Goal: Task Accomplishment & Management: Use online tool/utility

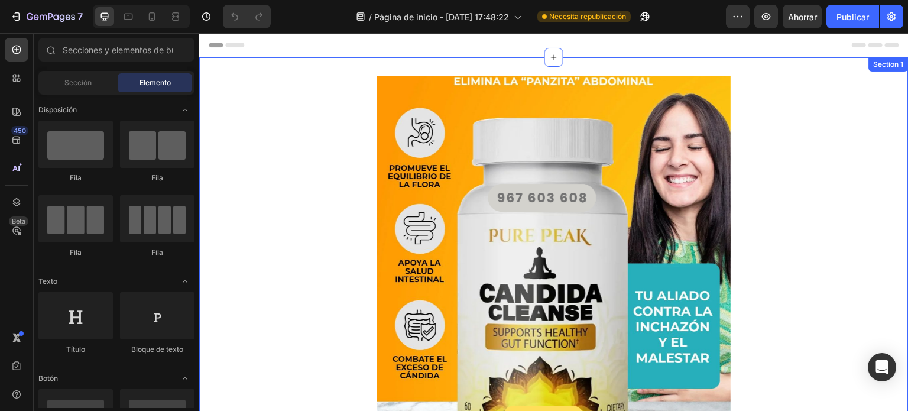
click at [311, 229] on div "Product Images Add to cart Add to Cart Buy it now Dynamic Checkout Product" at bounding box center [553, 308] width 709 height 464
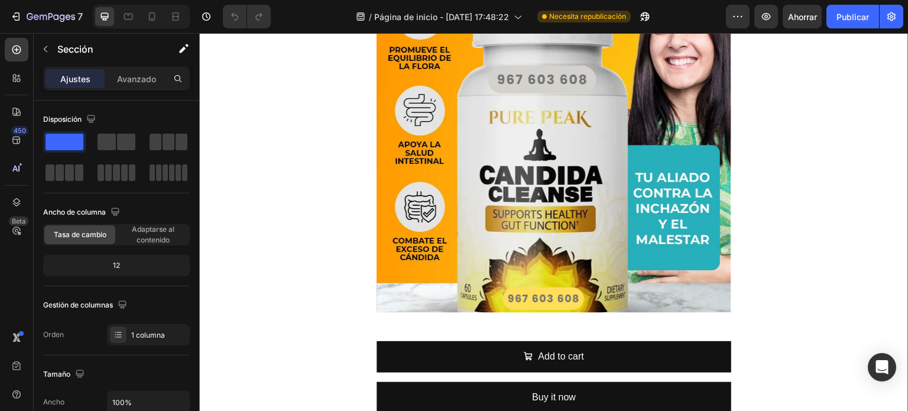
scroll to position [142, 0]
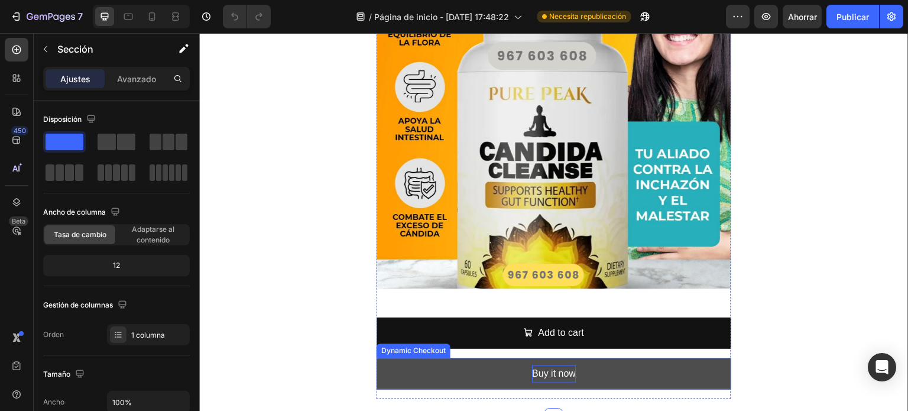
click at [532, 365] on div "Buy it now" at bounding box center [554, 373] width 44 height 17
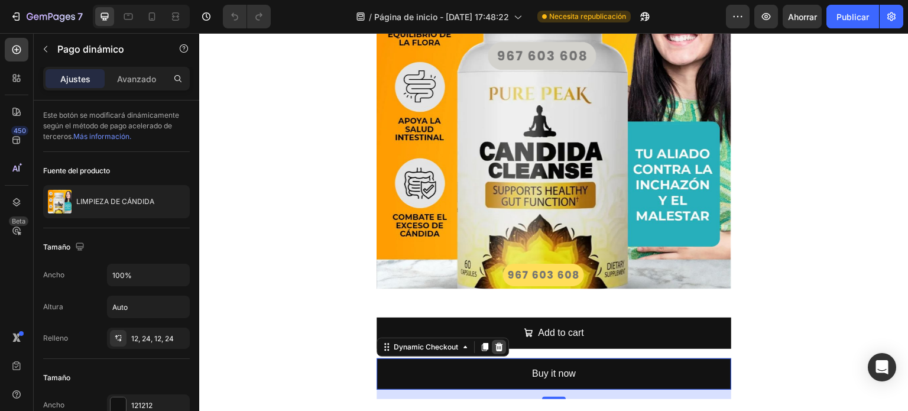
click at [495, 348] on icon at bounding box center [499, 347] width 8 height 8
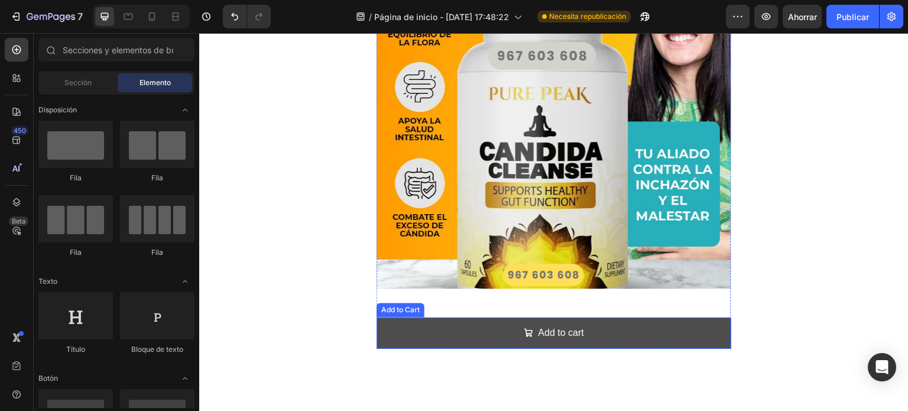
click at [524, 337] on span "Add to cart" at bounding box center [528, 332] width 9 height 17
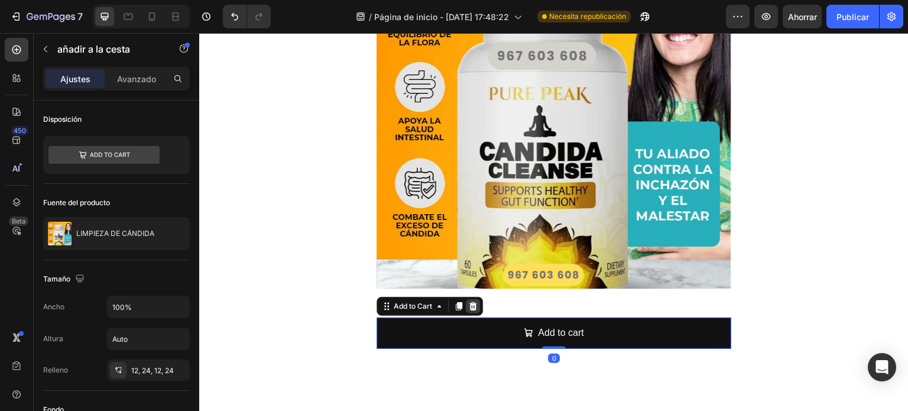
click at [472, 305] on icon at bounding box center [472, 305] width 9 height 9
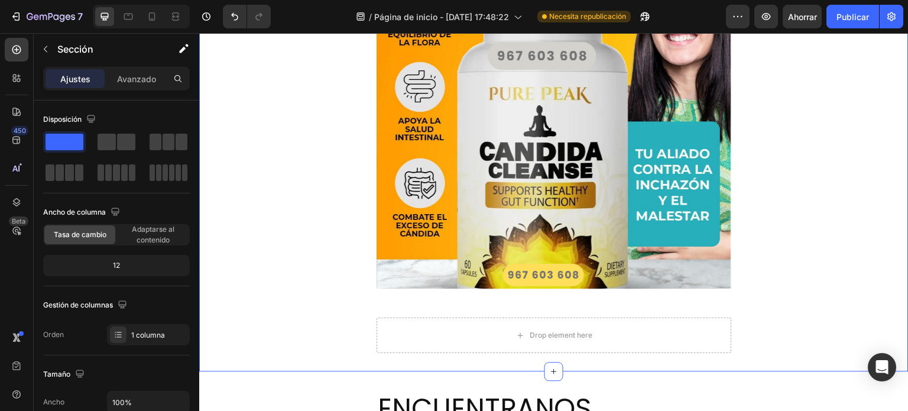
click at [591, 177] on img at bounding box center [553, 111] width 355 height 355
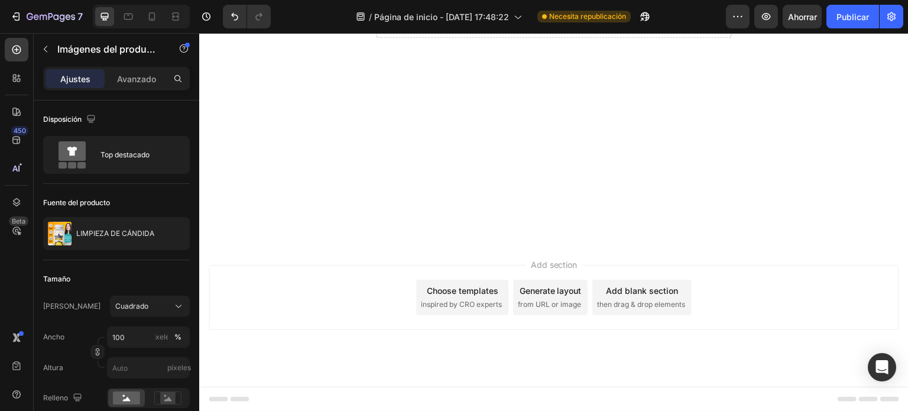
scroll to position [1087, 0]
click at [152, 17] on icon at bounding box center [152, 17] width 12 height 12
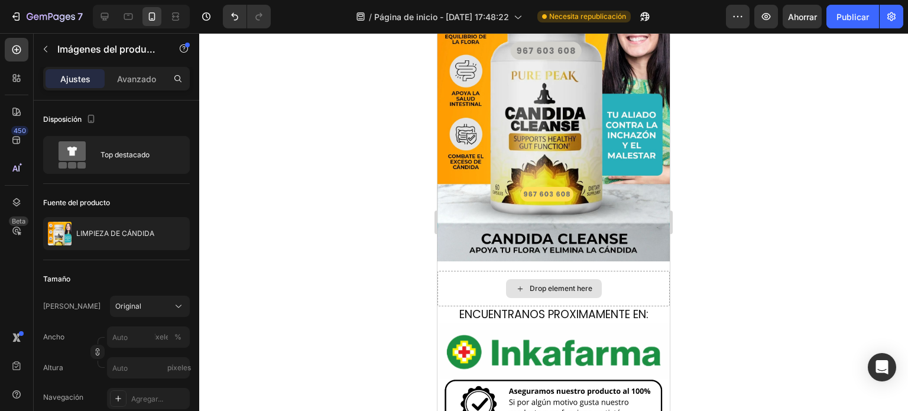
scroll to position [147, 0]
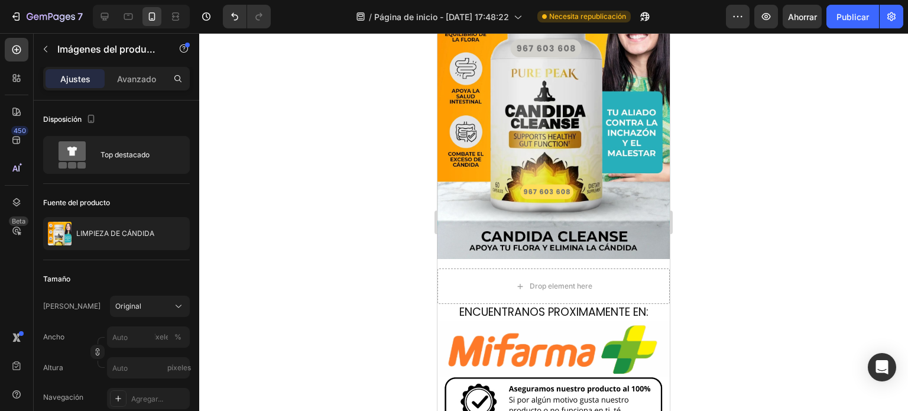
click at [558, 226] on img at bounding box center [553, 85] width 232 height 348
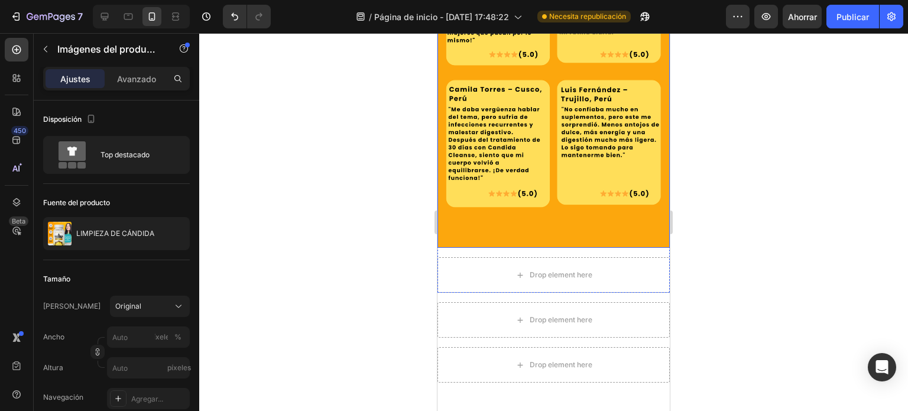
scroll to position [2758, 0]
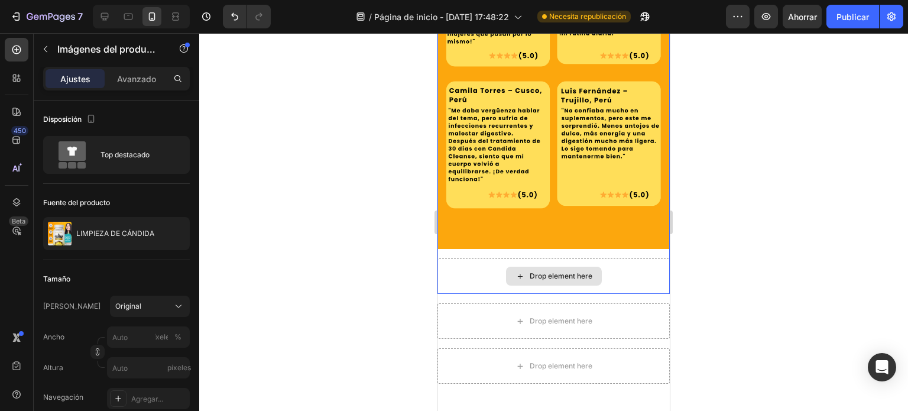
click at [550, 271] on div "Drop element here" at bounding box center [560, 275] width 63 height 9
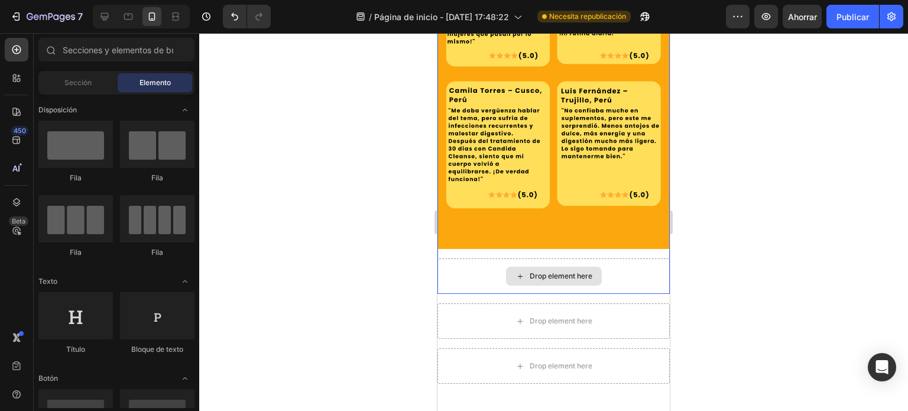
click at [460, 258] on div "Drop element here" at bounding box center [553, 275] width 232 height 35
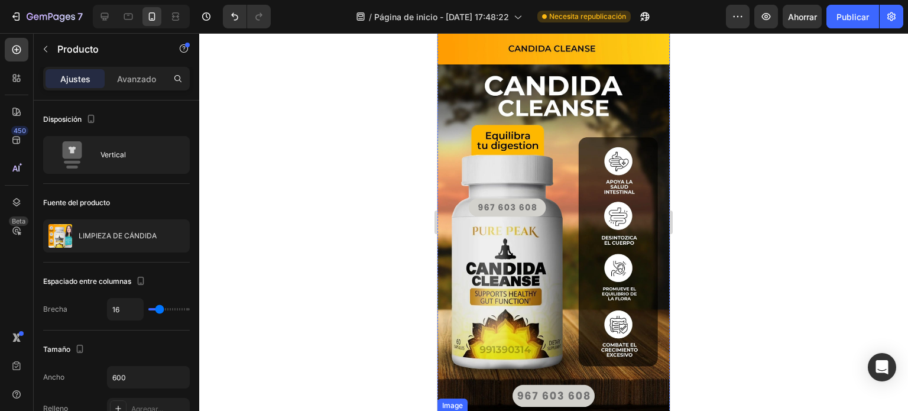
scroll to position [1897, 0]
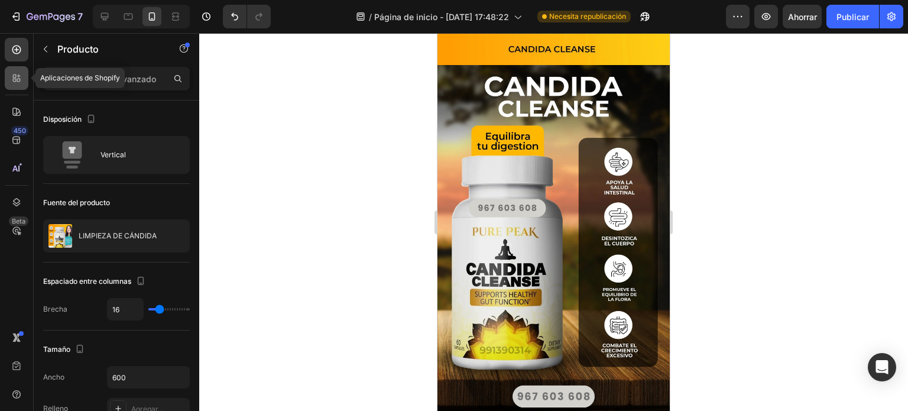
click at [19, 76] on icon at bounding box center [19, 76] width 4 height 4
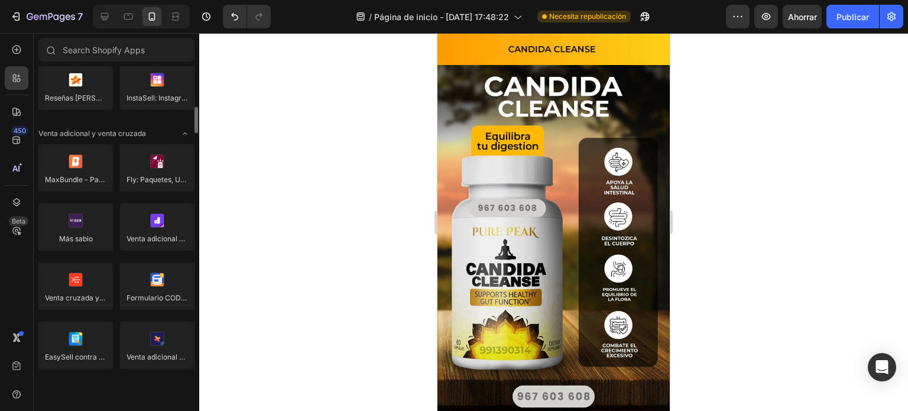
scroll to position [447, 0]
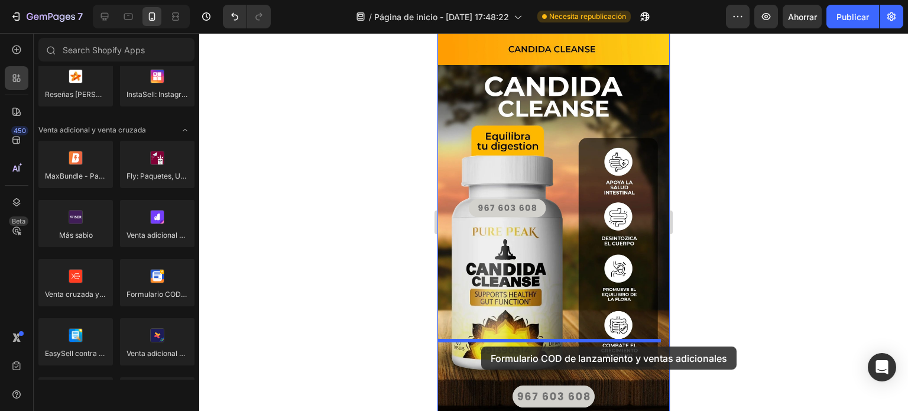
drag, startPoint x: 585, startPoint y: 318, endPoint x: 481, endPoint y: 345, distance: 107.5
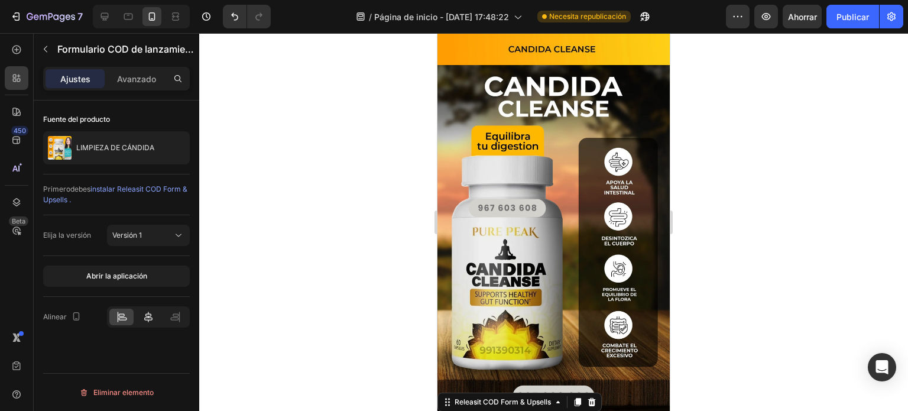
click at [144, 315] on icon at bounding box center [148, 317] width 12 height 12
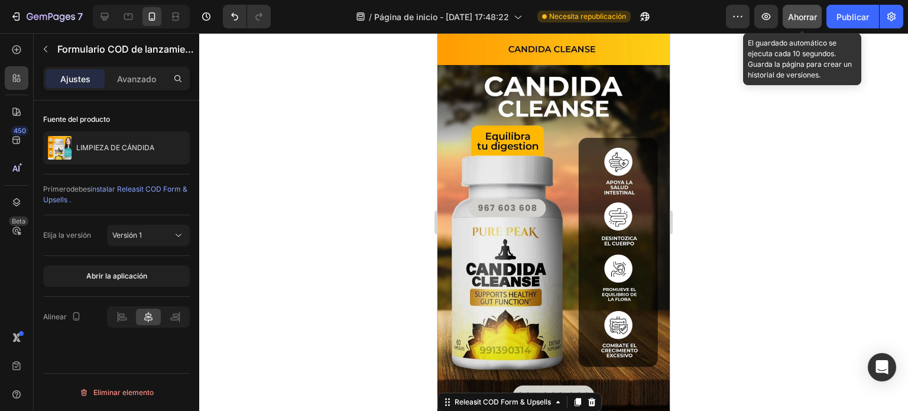
click at [804, 14] on font "Ahorrar" at bounding box center [802, 17] width 29 height 10
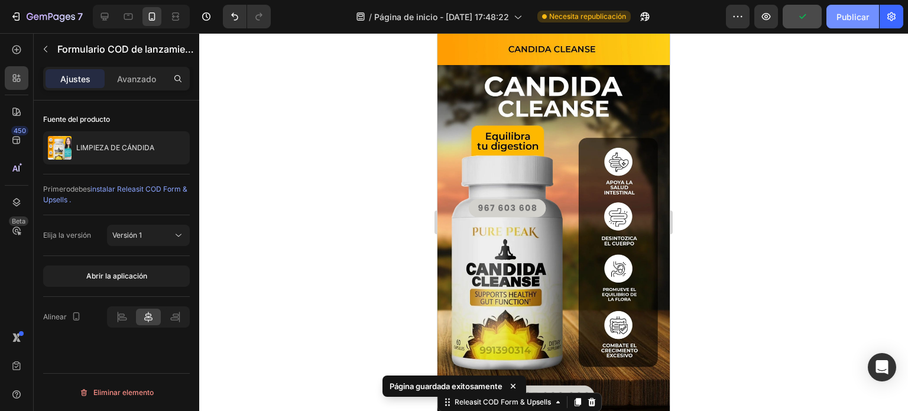
click at [840, 18] on font "Publicar" at bounding box center [852, 17] width 32 height 10
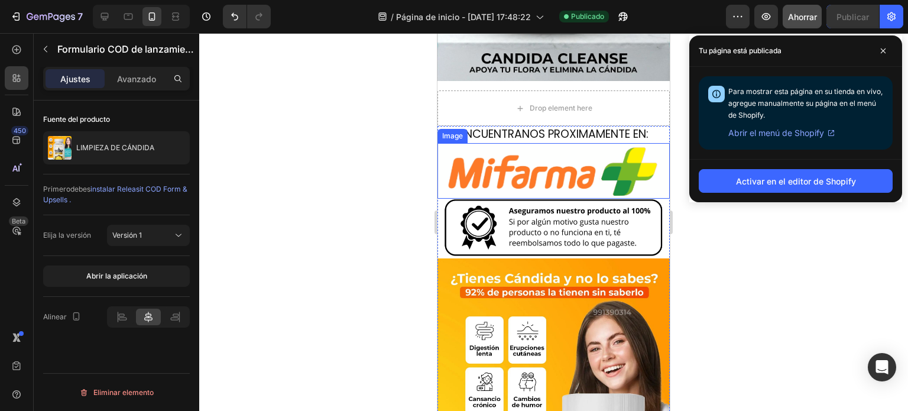
scroll to position [326, 0]
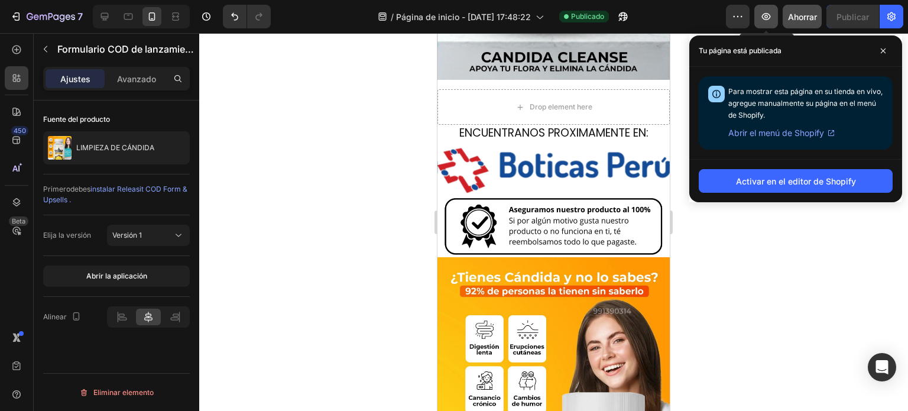
click at [764, 14] on icon "button" at bounding box center [766, 16] width 9 height 7
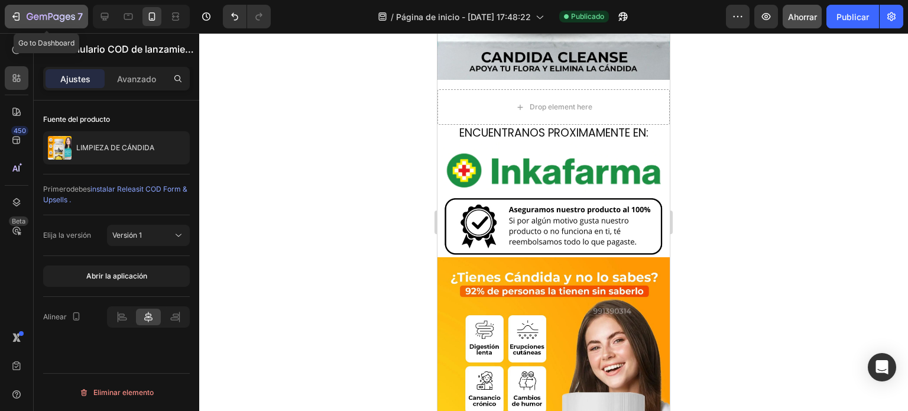
click at [35, 10] on div "7" at bounding box center [55, 16] width 56 height 14
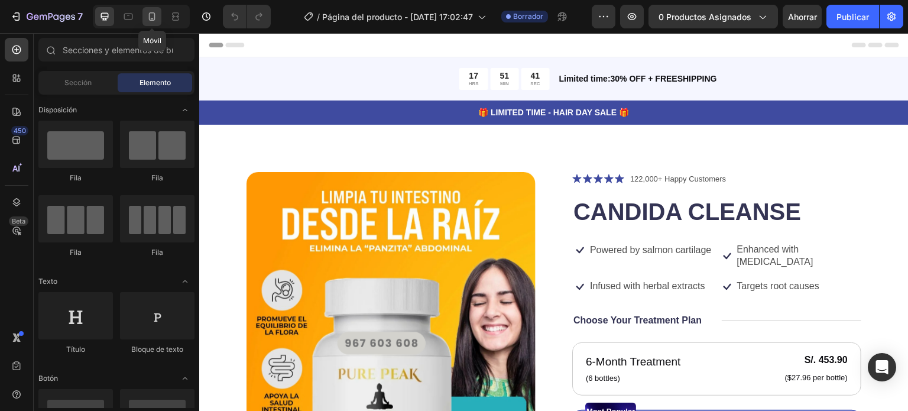
click at [152, 21] on icon at bounding box center [152, 16] width 6 height 8
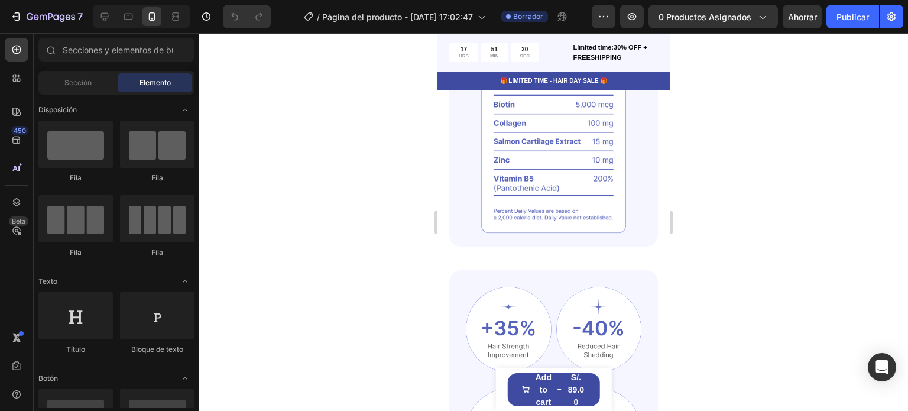
scroll to position [1136, 0]
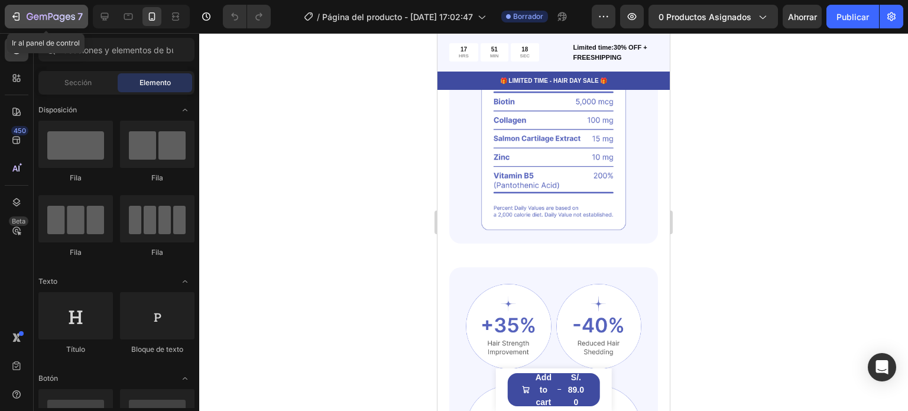
click at [21, 12] on div "7" at bounding box center [46, 16] width 73 height 14
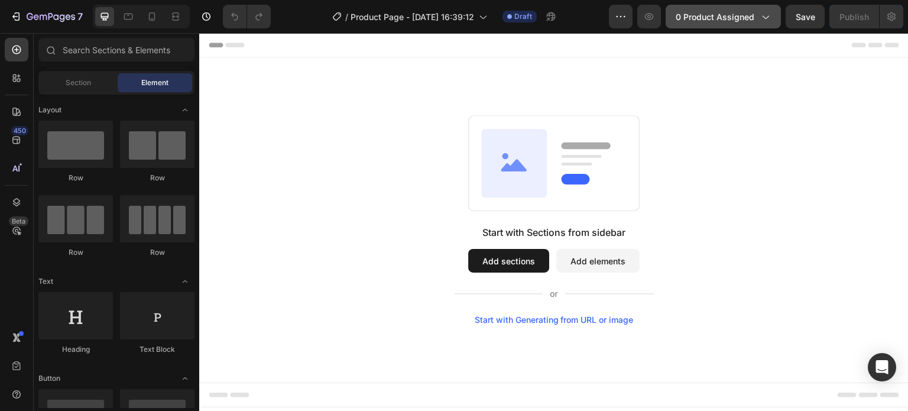
click at [724, 23] on button "0 product assigned" at bounding box center [722, 17] width 115 height 24
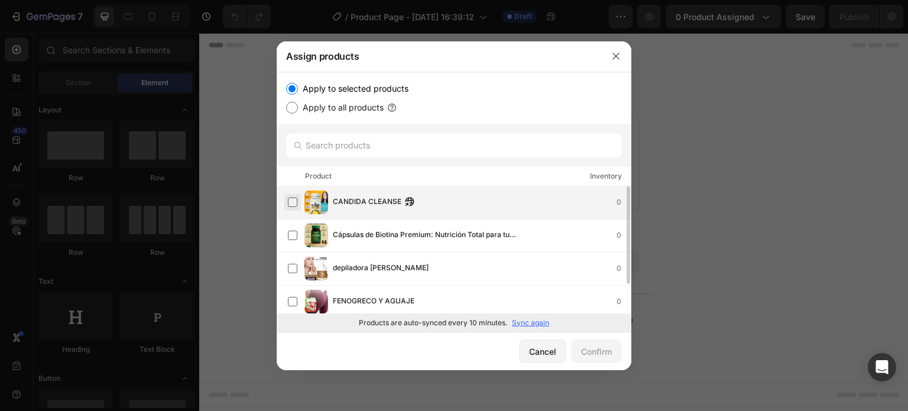
click at [291, 203] on label at bounding box center [292, 201] width 9 height 9
click at [596, 349] on div "Confirm" at bounding box center [596, 351] width 31 height 12
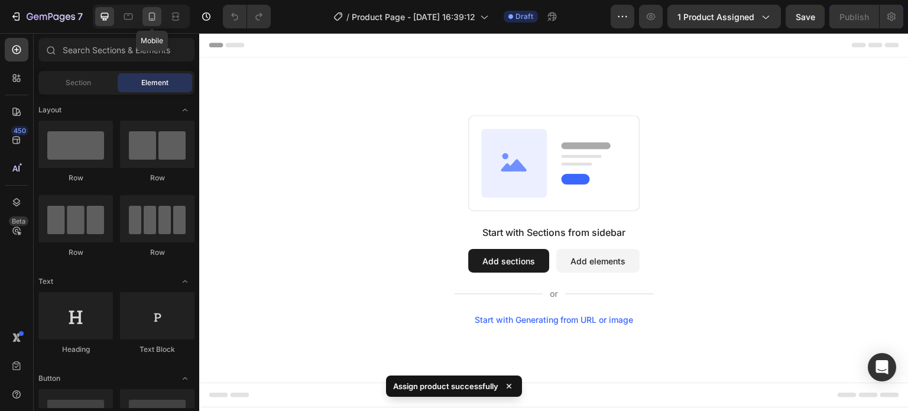
click at [151, 16] on icon at bounding box center [152, 17] width 12 height 12
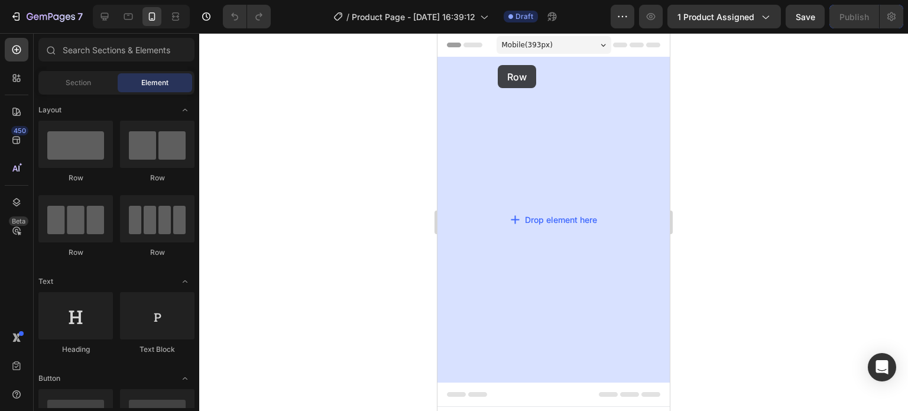
drag, startPoint x: 728, startPoint y: 151, endPoint x: 498, endPoint y: 65, distance: 246.1
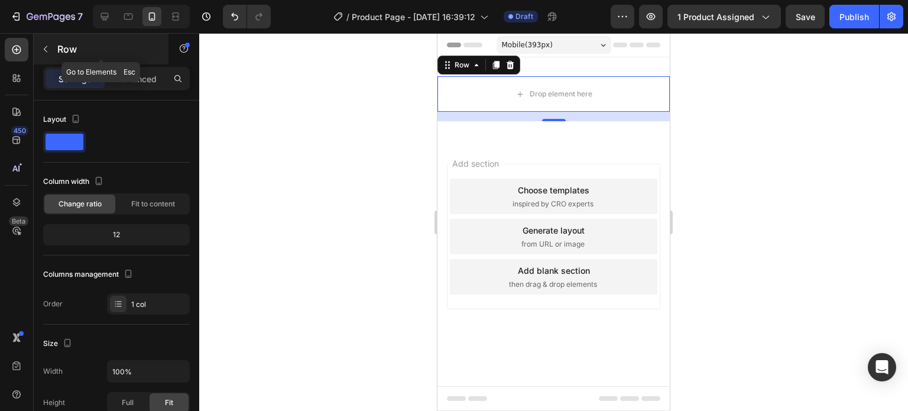
click at [45, 44] on icon "button" at bounding box center [45, 48] width 9 height 9
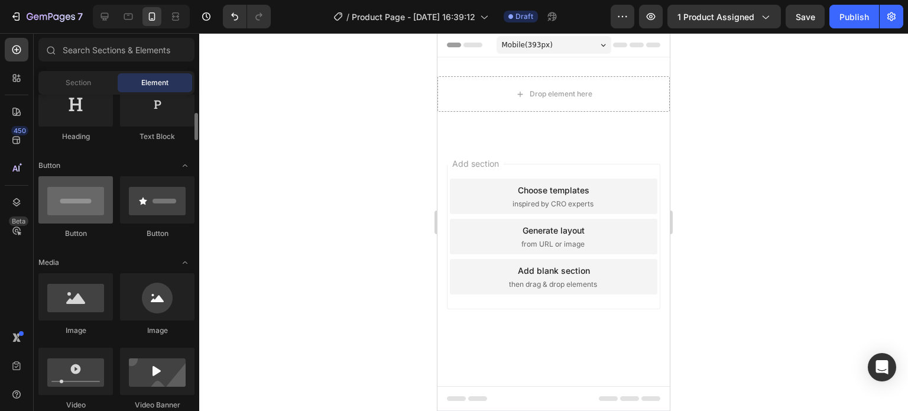
scroll to position [215, 0]
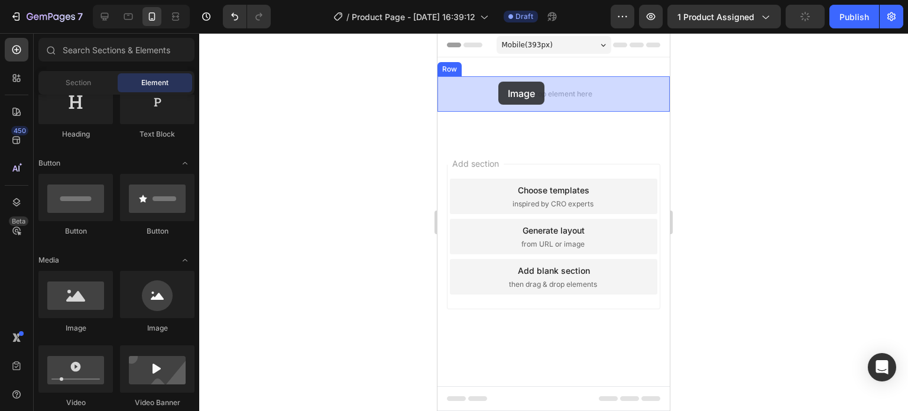
drag, startPoint x: 513, startPoint y: 319, endPoint x: 498, endPoint y: 82, distance: 238.0
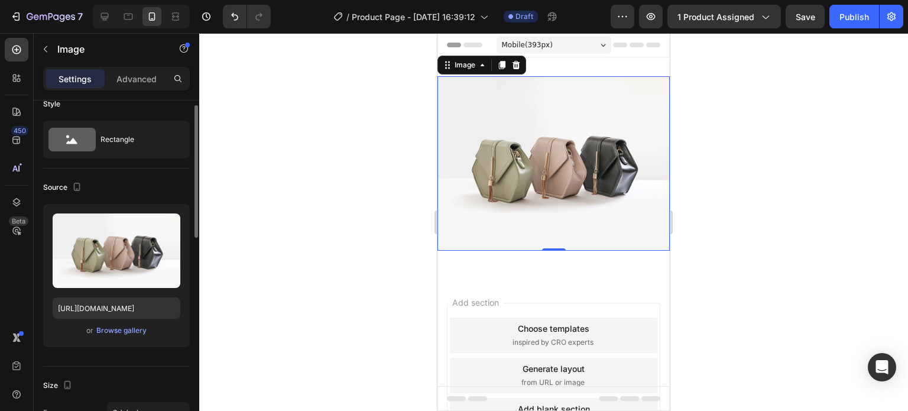
scroll to position [15, 0]
click at [123, 304] on input "https://cdn.shopify.com/s/files/1/2005/9307/files/image_demo.jpg" at bounding box center [117, 308] width 128 height 21
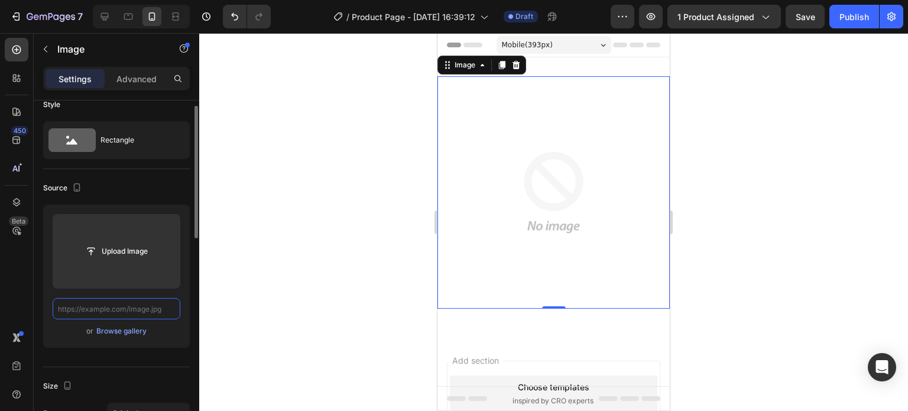
paste input "https://i.ibb.co/RkPHxX1M/1.png"
type input "https://i.ibb.co/RkPHxX1M/1.png"
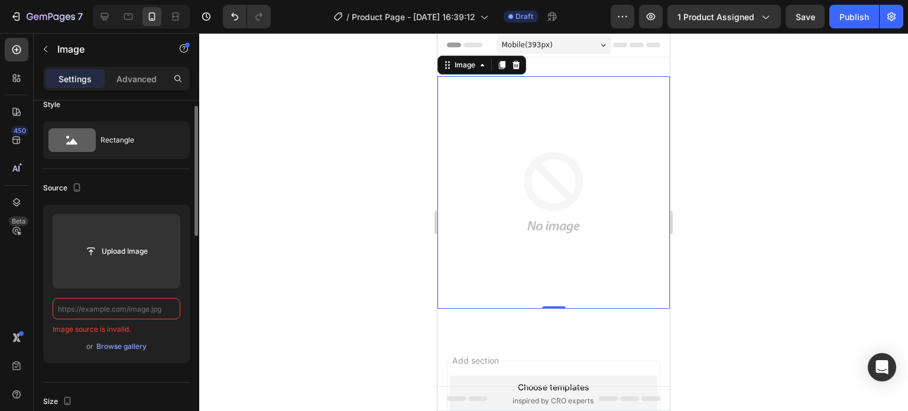
scroll to position [0, 0]
click at [139, 308] on input "text" at bounding box center [117, 308] width 128 height 21
paste input "https://i.ibb.co/RkPHxX1M/1.png"
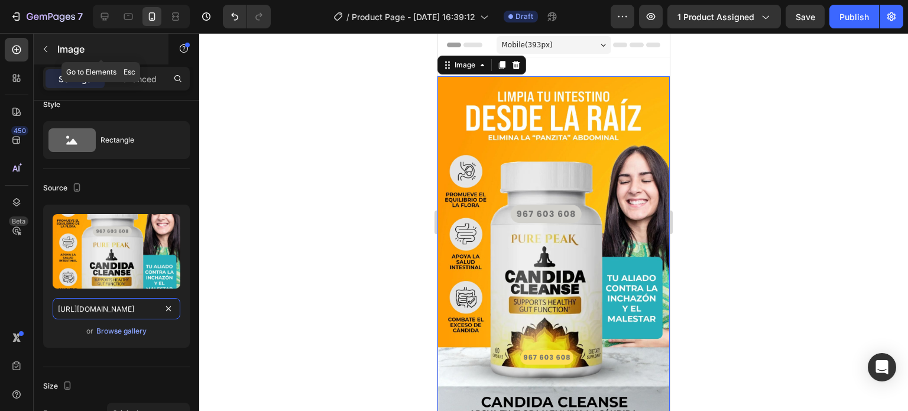
type input "https://i.ibb.co/RkPHxX1M/1.png"
click at [47, 49] on icon "button" at bounding box center [45, 48] width 9 height 9
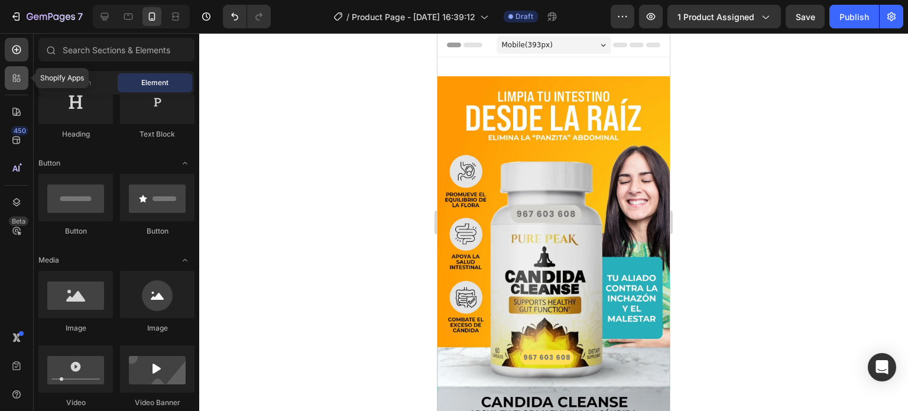
click at [13, 80] on icon at bounding box center [15, 81] width 4 height 4
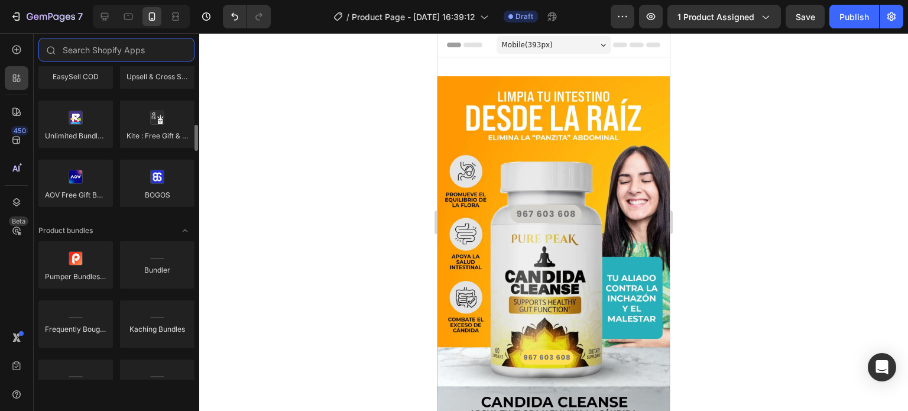
scroll to position [721, 0]
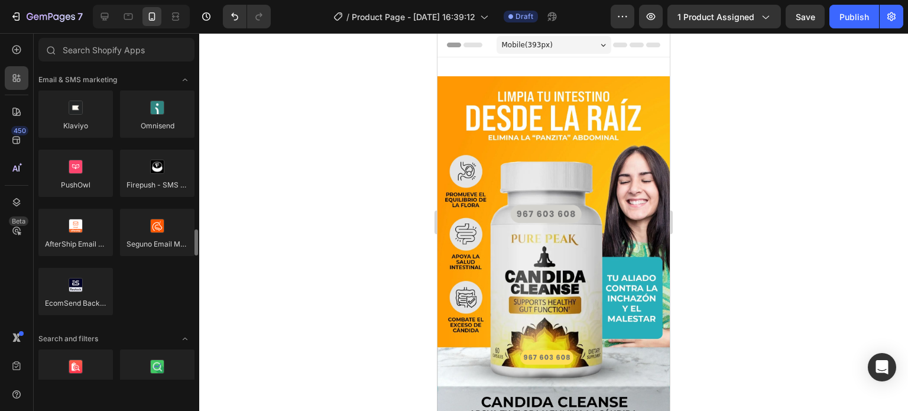
click at [121, 256] on div "Klaviyo Omnisend PushOwl Firepush - SMS & Web Push AfterShip Email Marketing,SM…" at bounding box center [116, 207] width 156 height 235
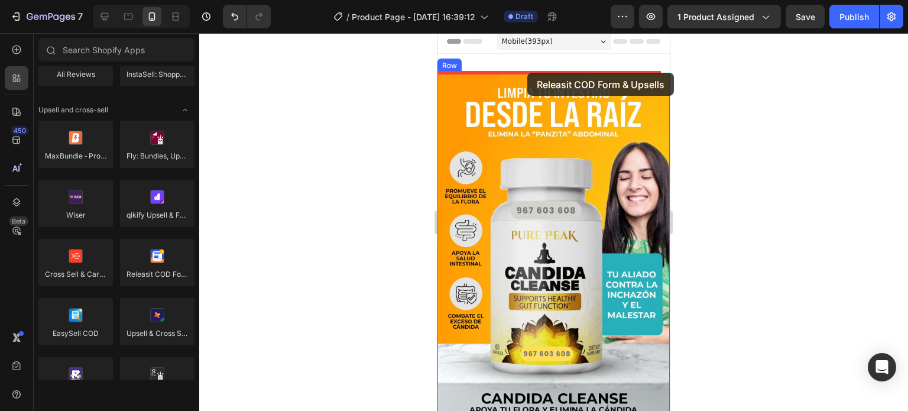
scroll to position [0, 0]
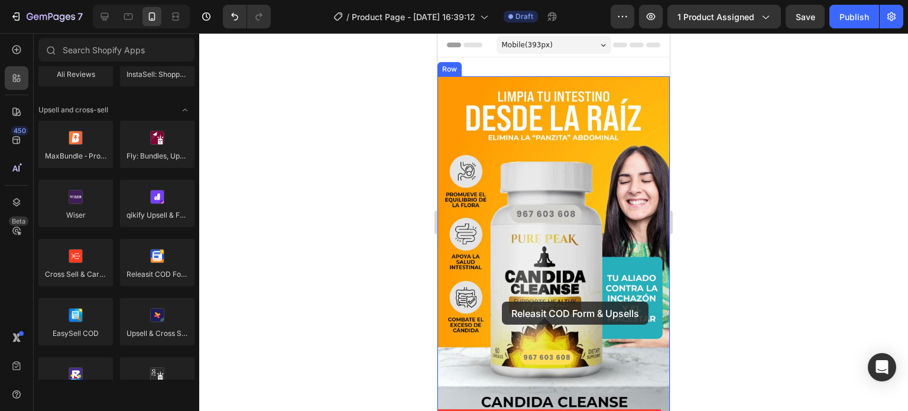
drag, startPoint x: 584, startPoint y: 295, endPoint x: 508, endPoint y: 401, distance: 129.5
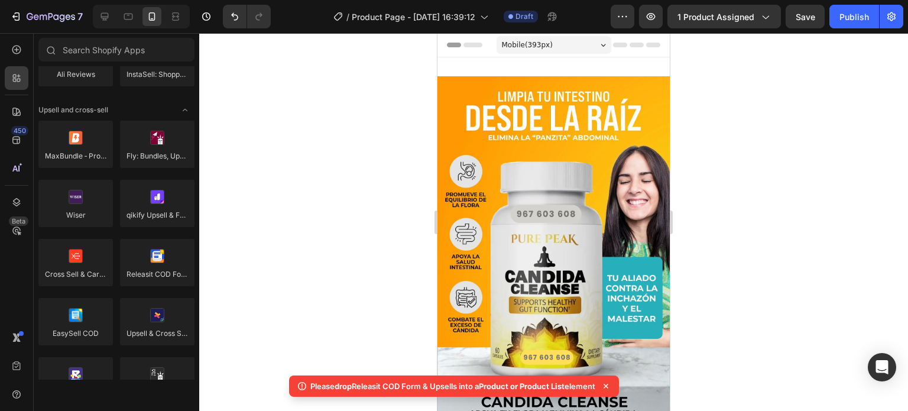
scroll to position [11, 0]
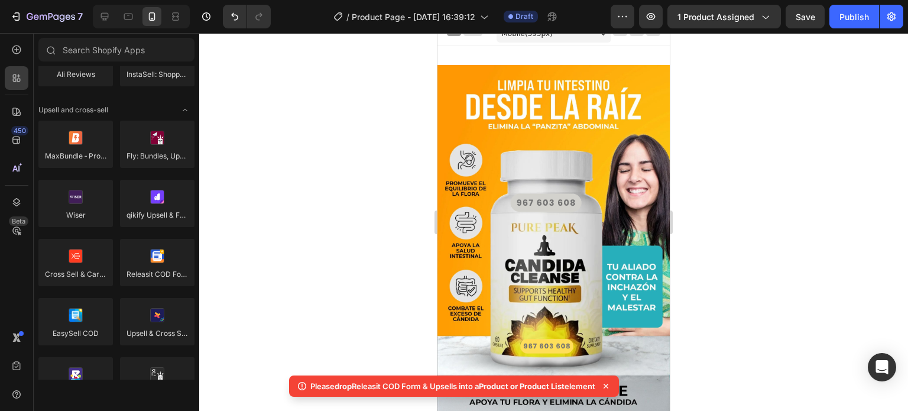
click at [291, 331] on div at bounding box center [553, 222] width 708 height 378
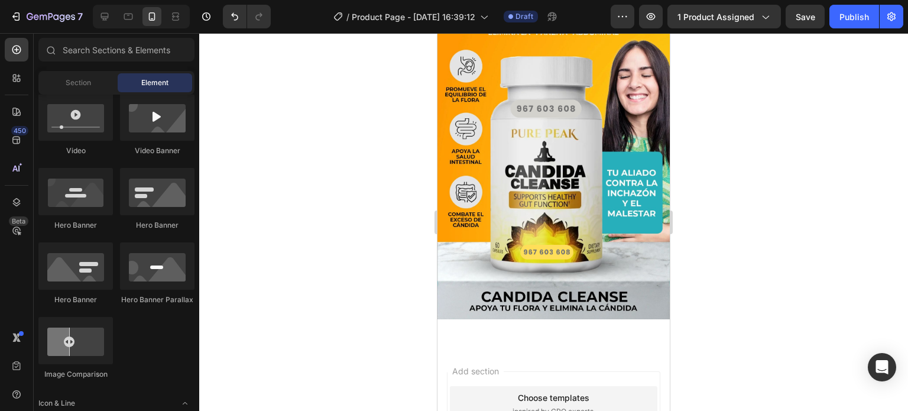
scroll to position [108, 0]
